Goal: Task Accomplishment & Management: Manage account settings

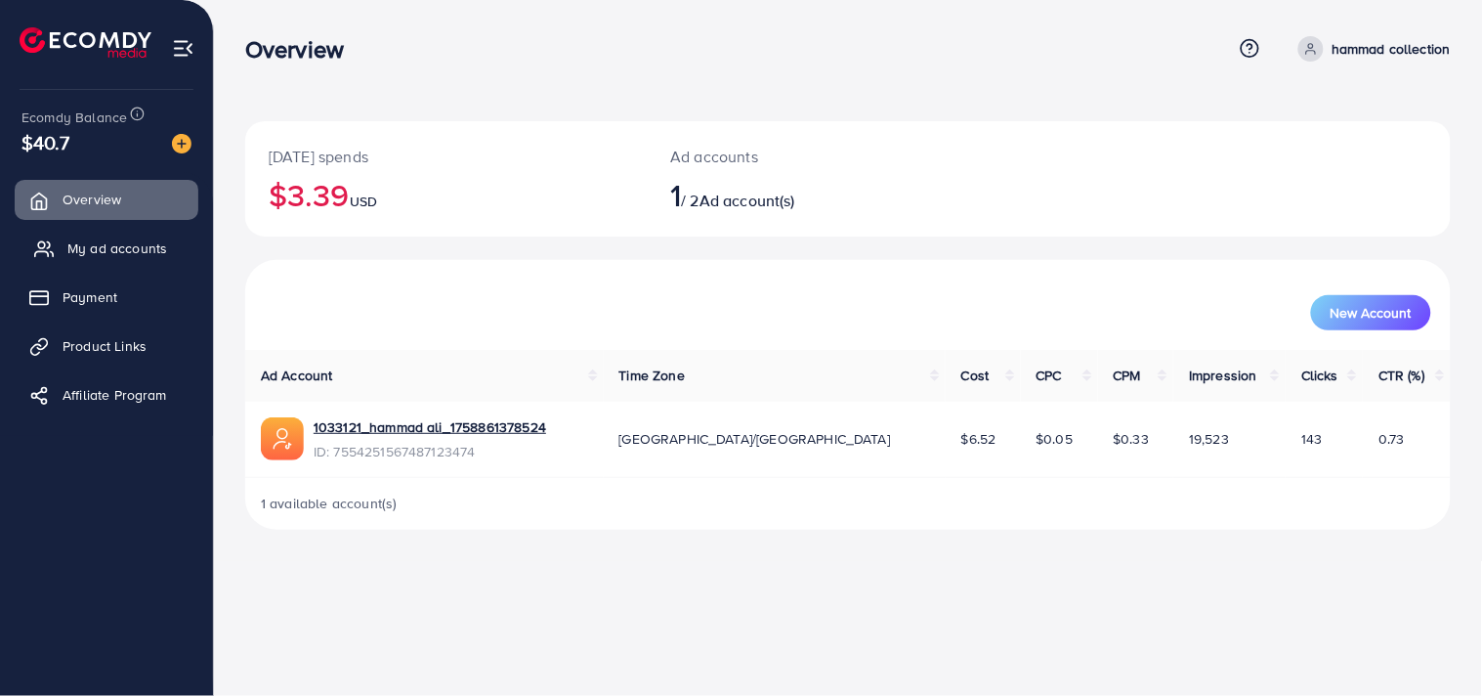
click at [156, 248] on span "My ad accounts" at bounding box center [117, 248] width 100 height 20
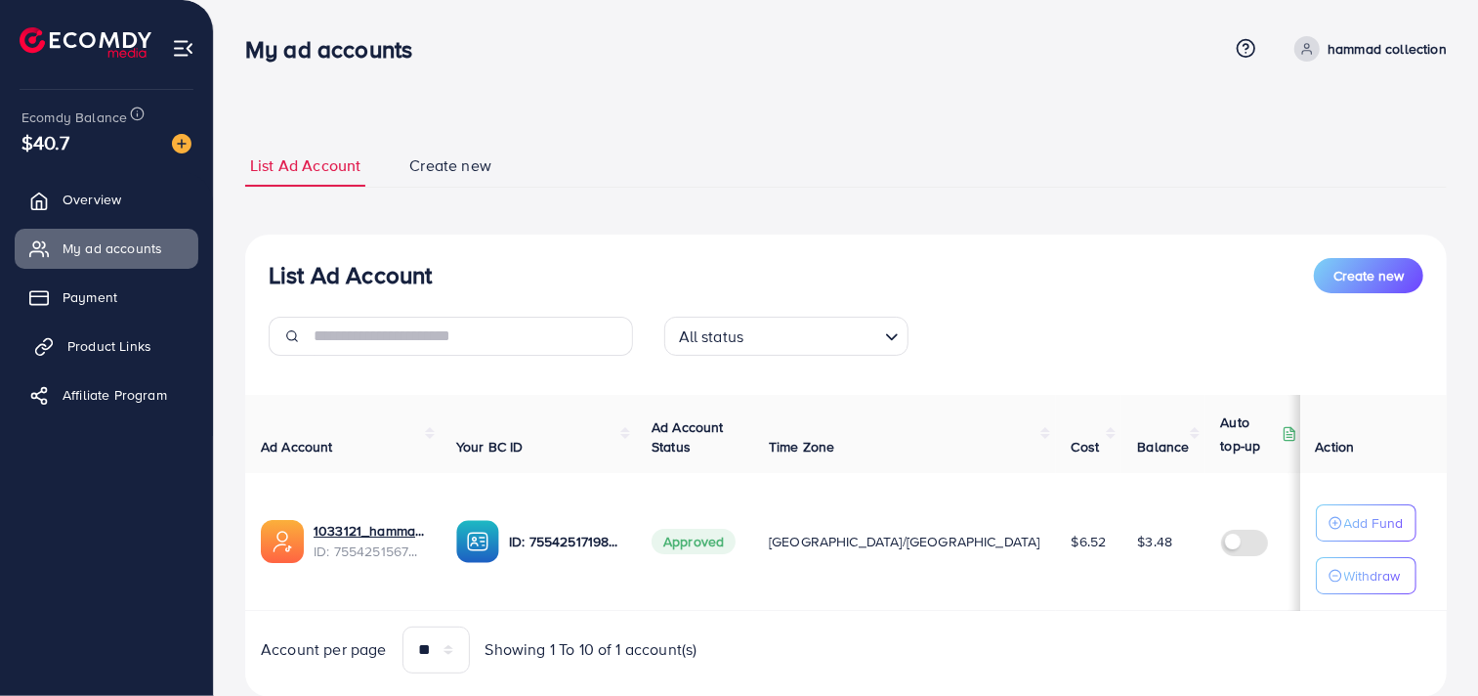
click at [142, 336] on span "Product Links" at bounding box center [109, 346] width 84 height 20
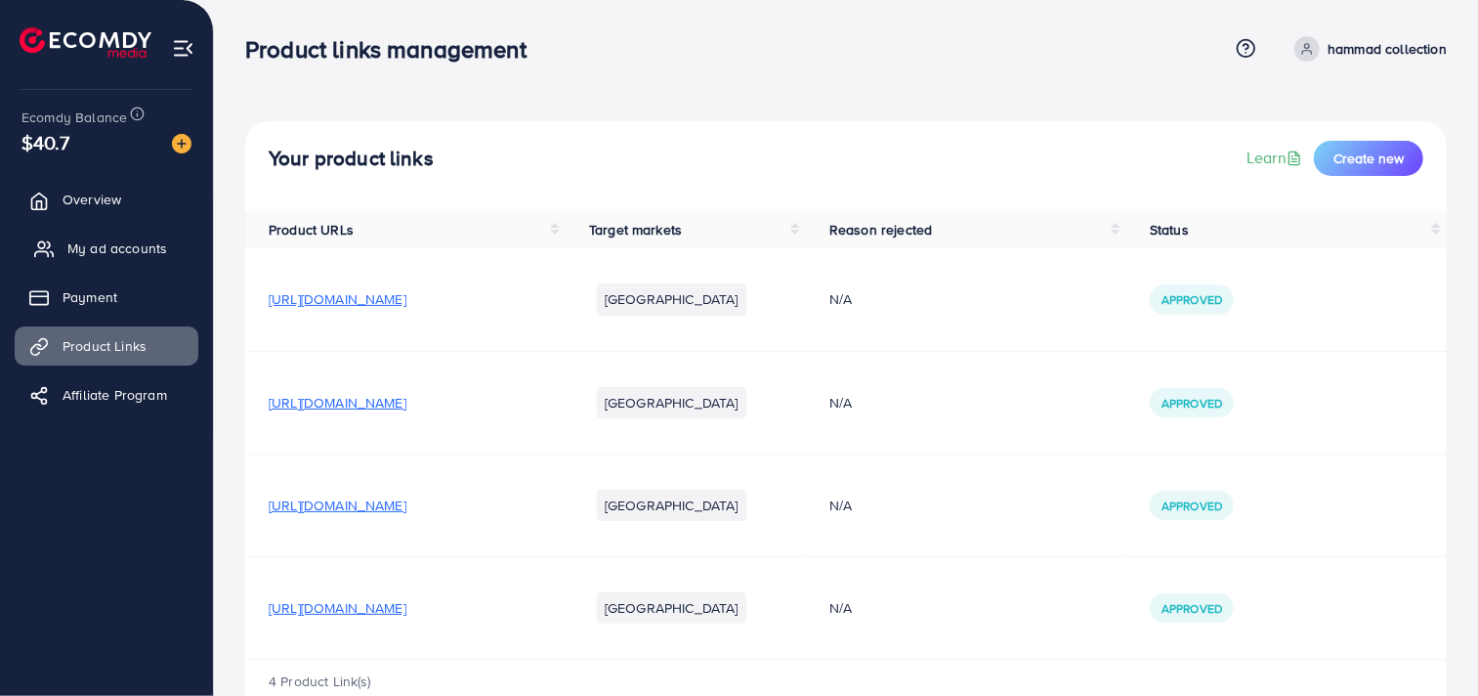
click at [134, 238] on span "My ad accounts" at bounding box center [117, 248] width 100 height 20
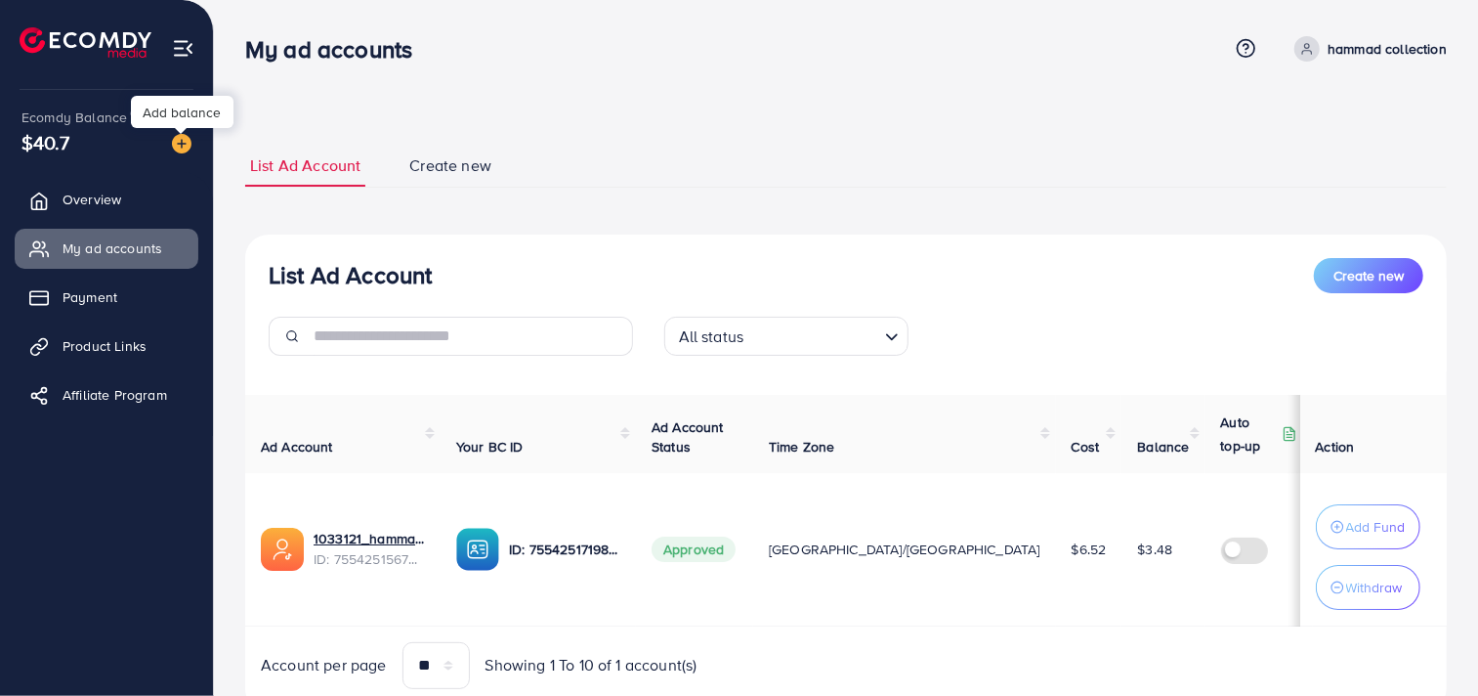
click at [186, 133] on div at bounding box center [181, 131] width 13 height 6
click at [183, 140] on img at bounding box center [182, 144] width 20 height 20
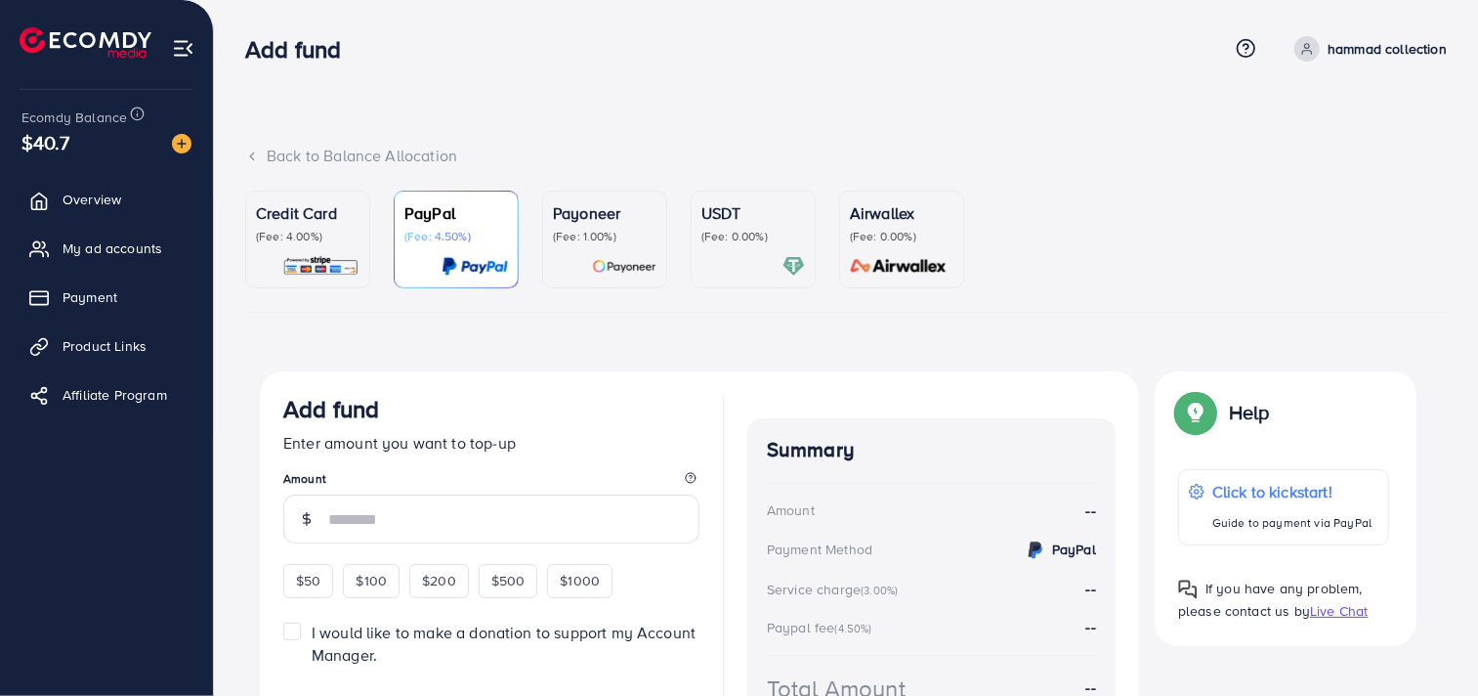
click at [353, 216] on p "Credit Card" at bounding box center [308, 212] width 104 height 23
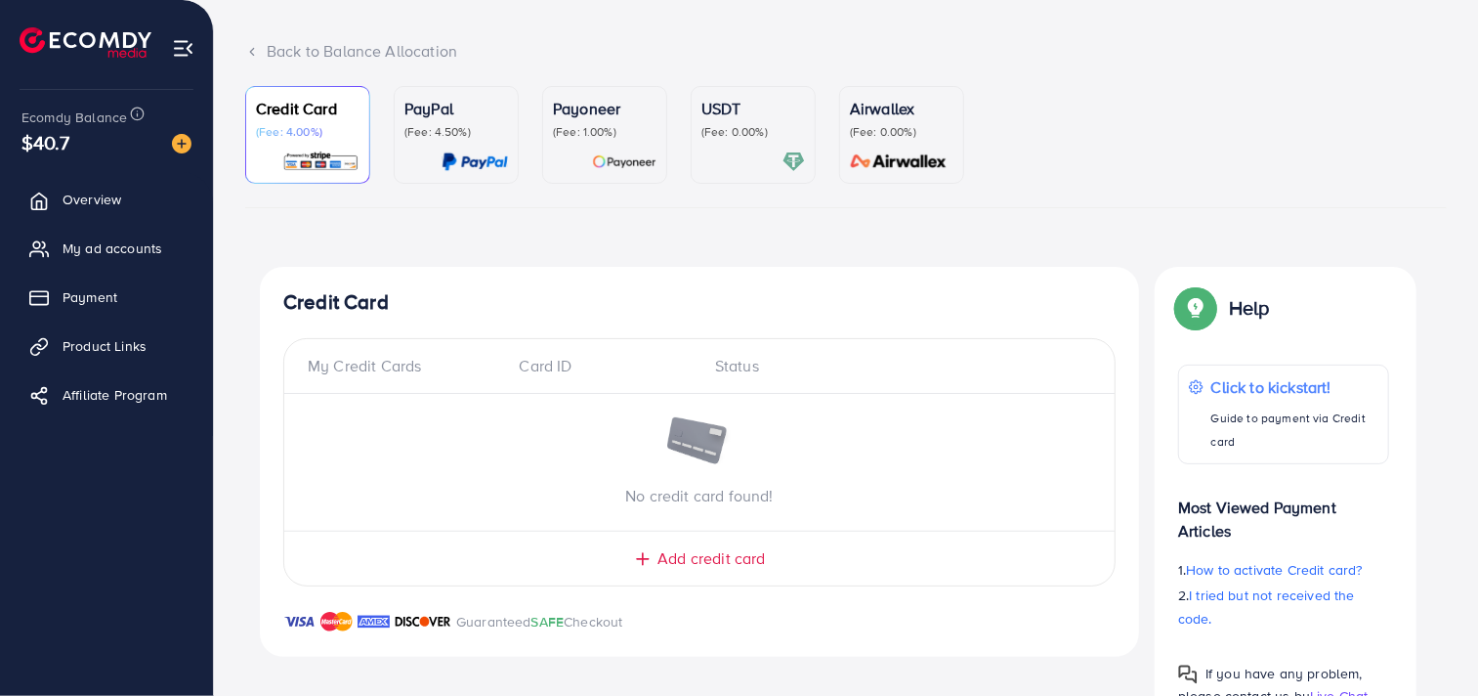
scroll to position [170, 0]
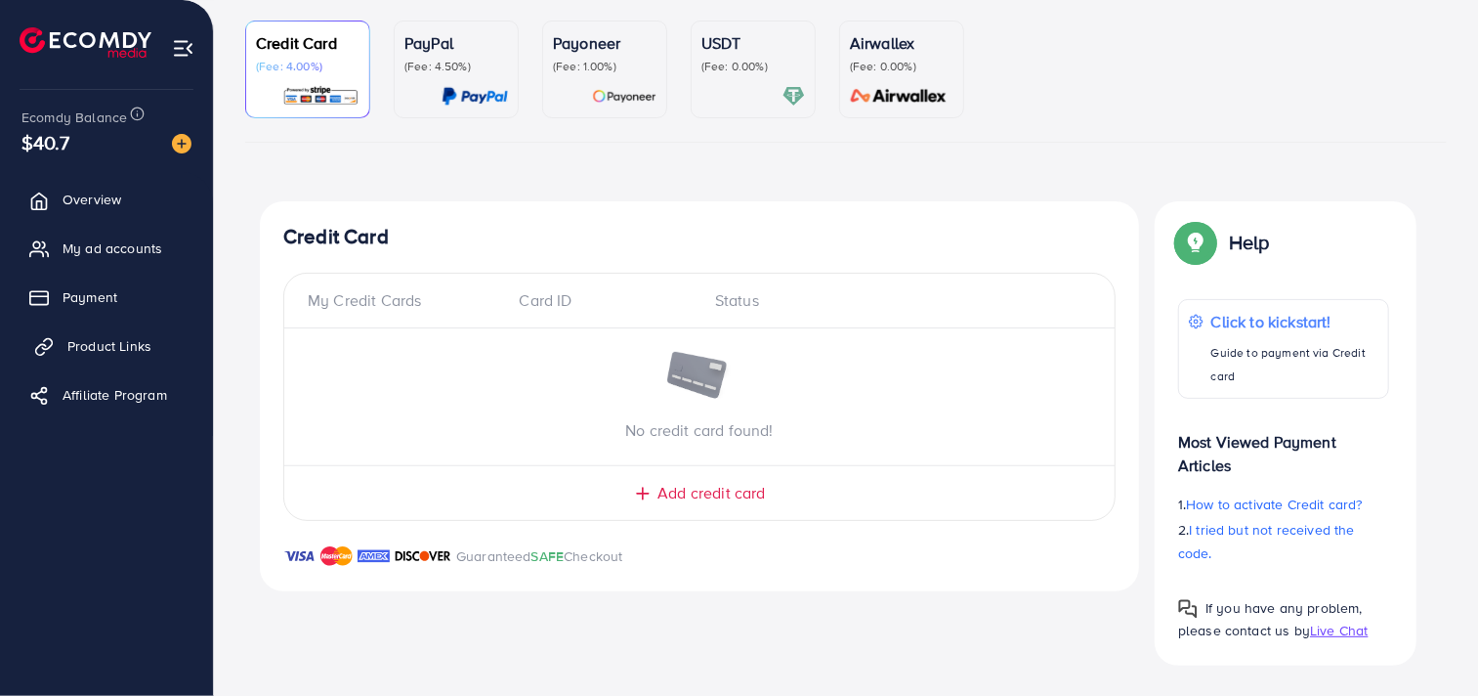
click at [125, 345] on span "Product Links" at bounding box center [109, 346] width 84 height 20
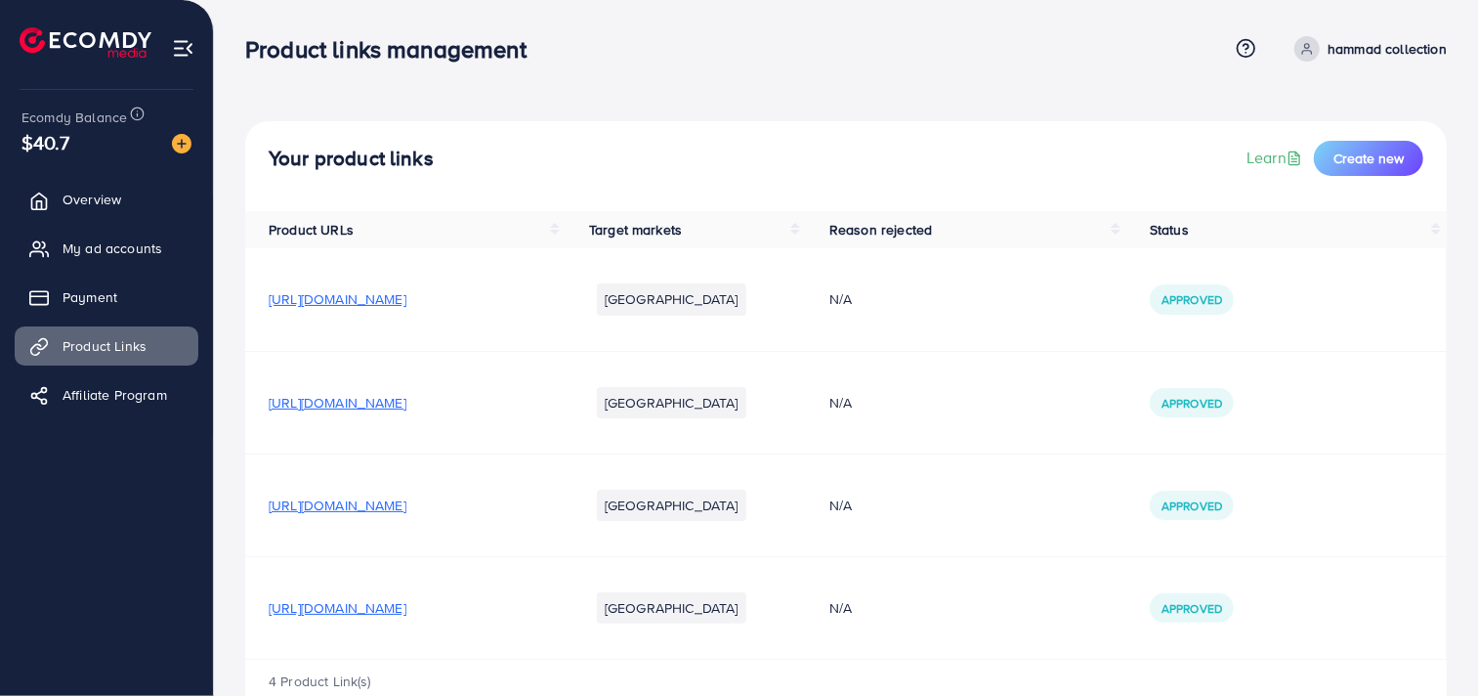
click at [406, 609] on span "[URL][DOMAIN_NAME]" at bounding box center [338, 608] width 138 height 20
